Goal: Download file/media

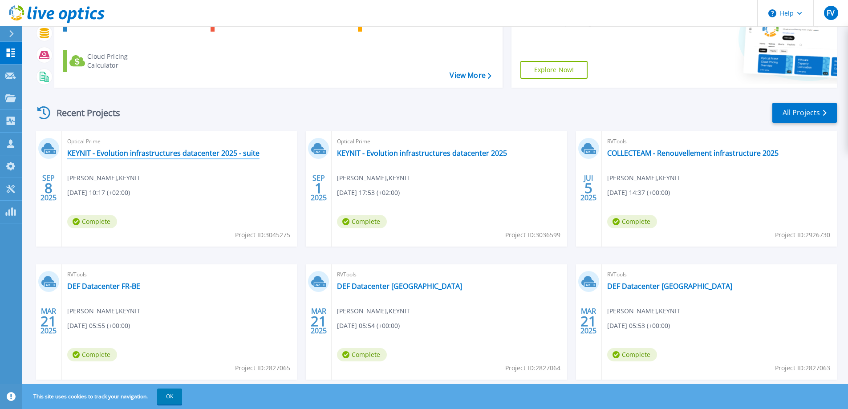
scroll to position [122, 0]
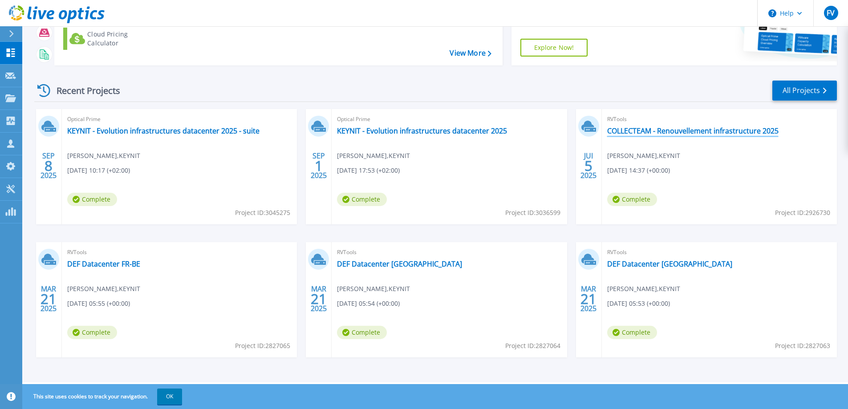
click at [669, 131] on link "COLLECTEAM - Renouvellement infrastructure 2025" at bounding box center [693, 130] width 171 height 9
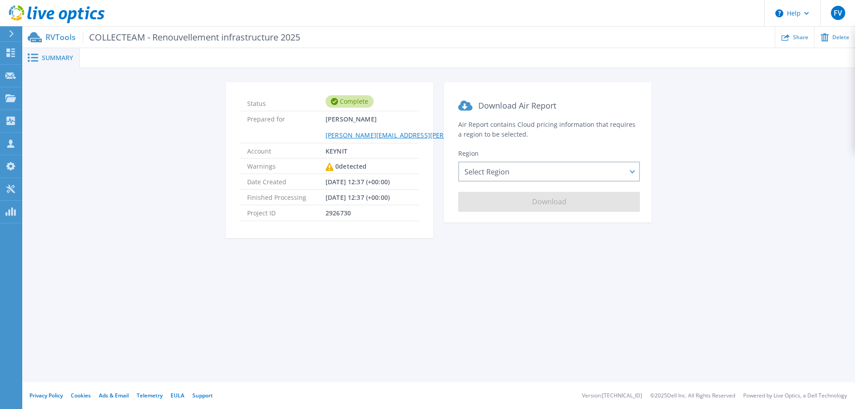
click at [10, 30] on icon at bounding box center [11, 33] width 5 height 7
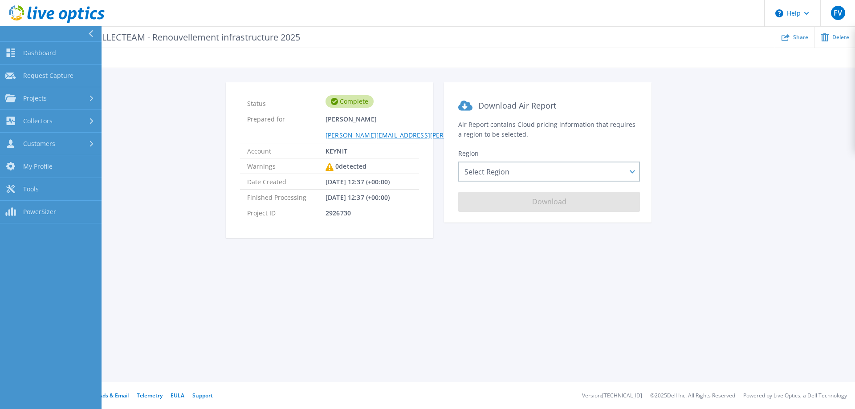
click at [10, 30] on button at bounding box center [51, 34] width 102 height 16
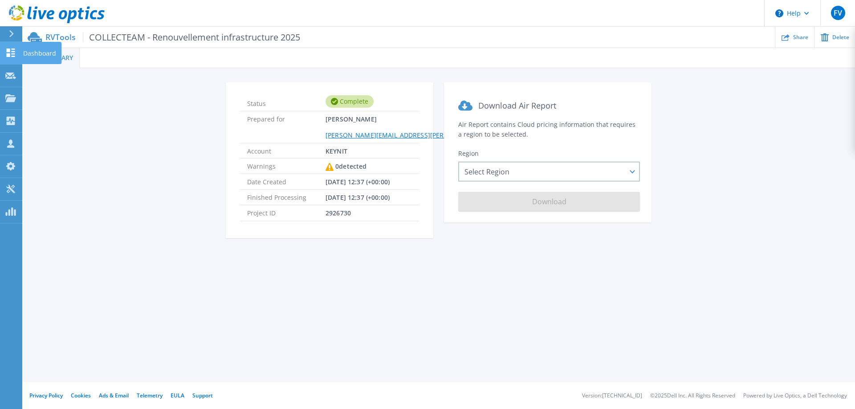
click at [36, 54] on p "Dashboard" at bounding box center [39, 53] width 33 height 23
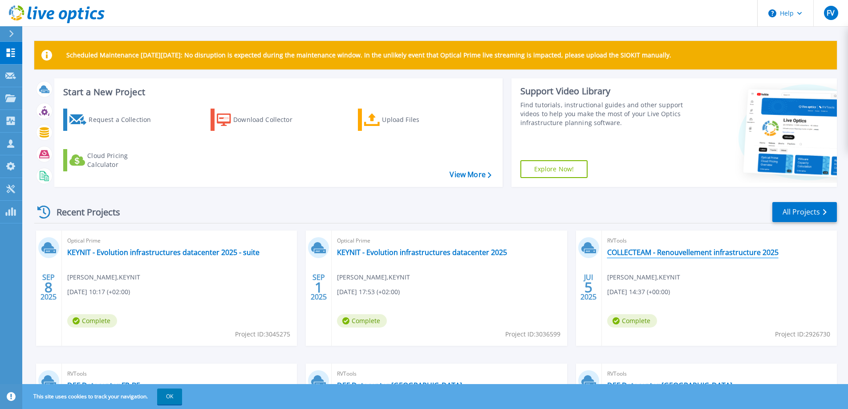
click at [700, 252] on link "COLLECTEAM - Renouvellement infrastructure 2025" at bounding box center [693, 252] width 171 height 9
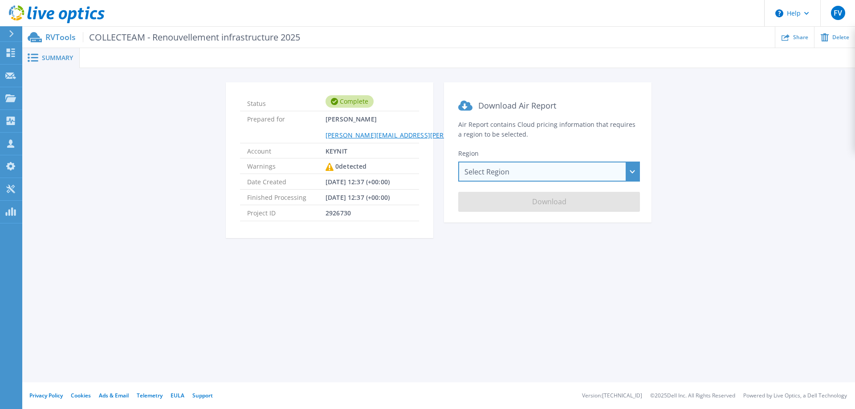
click at [480, 167] on div "Select Region Asia Pacific (Hong Kong) Asia Pacific (Mumbai) Asia Pacific (Seou…" at bounding box center [549, 172] width 182 height 20
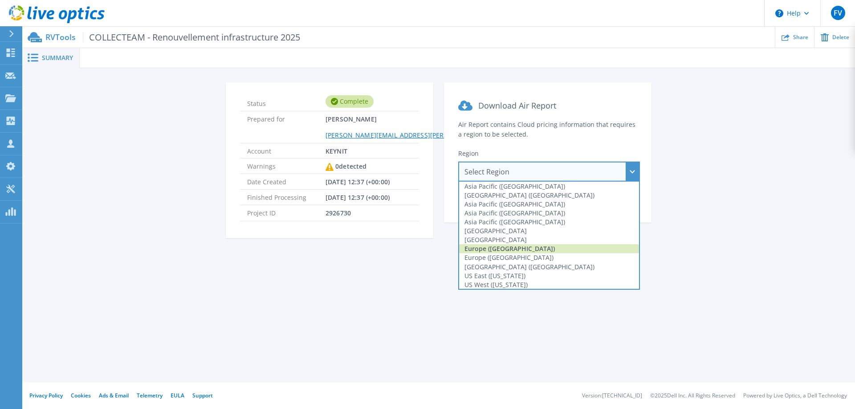
click at [530, 246] on div "Europe (Frankfurt)" at bounding box center [549, 249] width 180 height 9
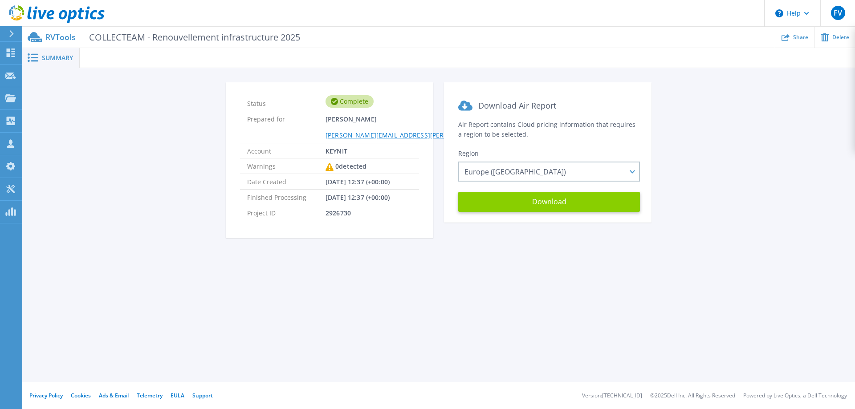
click at [534, 200] on button "Download" at bounding box center [549, 202] width 182 height 20
